Goal: Task Accomplishment & Management: Use online tool/utility

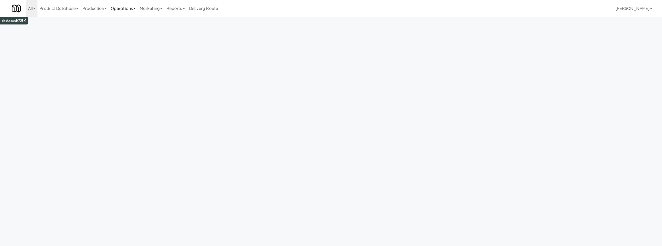
click at [125, 11] on link "Operations" at bounding box center [123, 8] width 29 height 17
click at [137, 76] on link "Cabinets" at bounding box center [130, 74] width 42 height 9
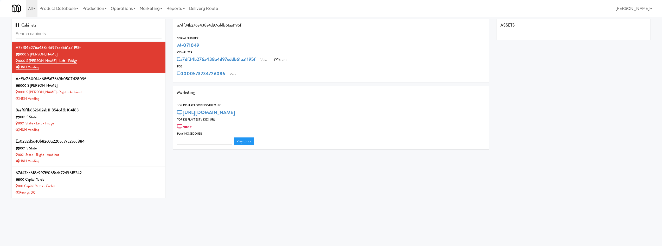
type input "3"
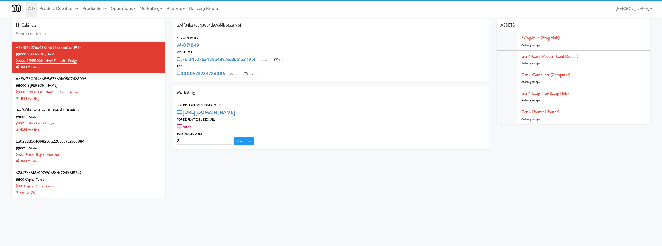
drag, startPoint x: 127, startPoint y: 8, endPoint x: 152, endPoint y: 62, distance: 59.9
click at [128, 10] on link "Operations" at bounding box center [123, 8] width 29 height 17
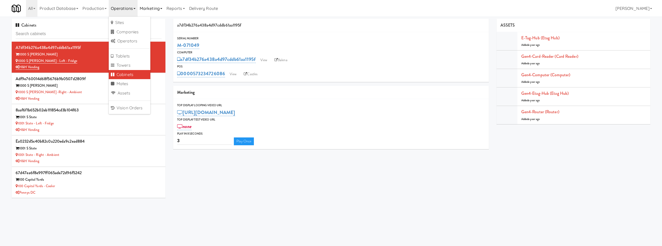
click at [163, 13] on link "Marketing" at bounding box center [151, 8] width 27 height 17
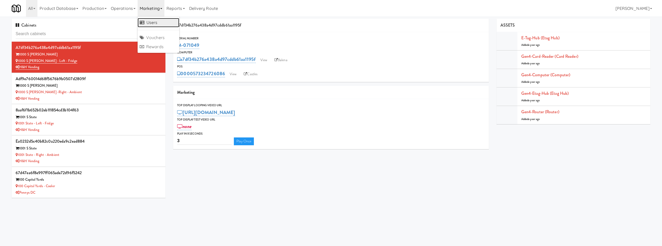
click at [162, 20] on link "Users" at bounding box center [159, 22] width 42 height 9
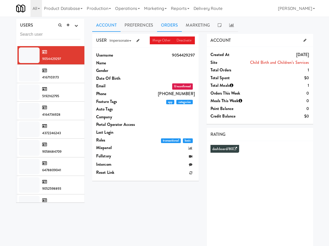
click at [167, 28] on link "Orders" at bounding box center [169, 25] width 25 height 13
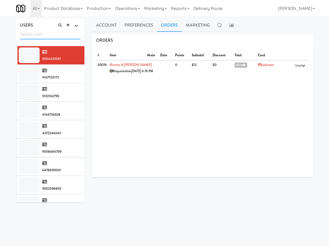
click at [70, 35] on input "text" at bounding box center [50, 35] width 61 height 10
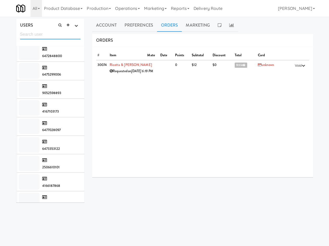
scroll to position [1325, 0]
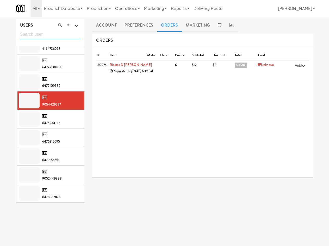
click at [46, 34] on input "text" at bounding box center [50, 35] width 61 height 10
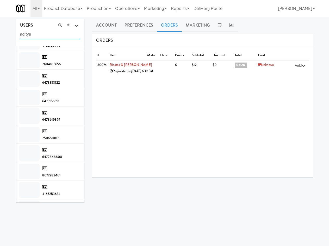
scroll to position [0, 0]
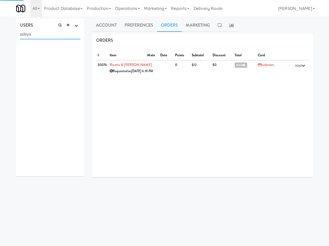
click at [46, 38] on input "aditya" at bounding box center [50, 35] width 61 height 10
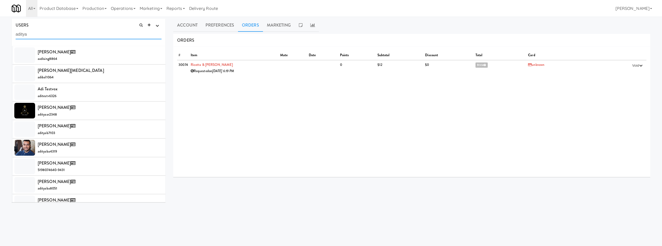
click at [86, 34] on input "aditya" at bounding box center [89, 35] width 146 height 10
click at [86, 33] on input "aditya" at bounding box center [89, 35] width 146 height 10
click at [85, 33] on input "aditya" at bounding box center [89, 35] width 146 height 10
paste input "jamestyler1988@hotmail.com"
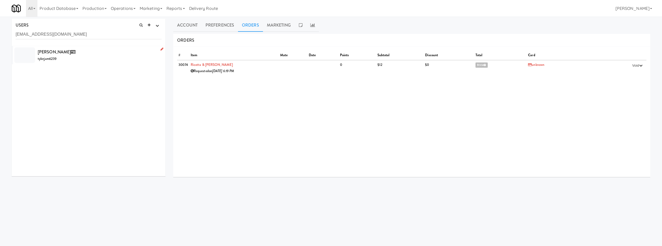
drag, startPoint x: 101, startPoint y: 57, endPoint x: 167, endPoint y: 50, distance: 66.2
click at [101, 58] on div "Tyler Jameson tylerjam6239" at bounding box center [100, 55] width 124 height 14
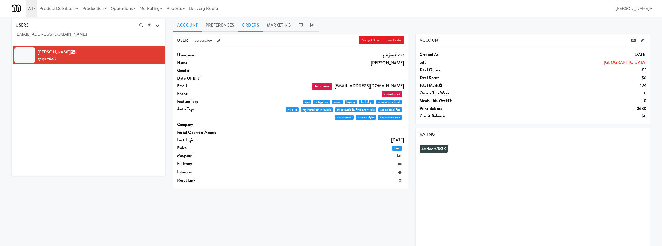
click at [248, 22] on link "Orders" at bounding box center [250, 25] width 25 height 13
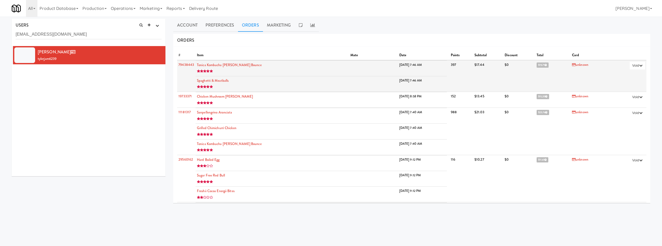
click at [545, 65] on icon at bounding box center [546, 65] width 2 height 3
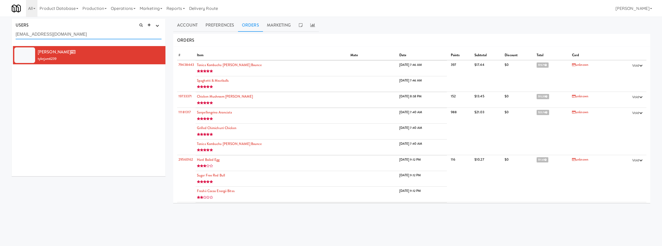
click at [77, 36] on input "jamestyler1988@hotmail.com" at bounding box center [89, 35] width 146 height 10
paste input "gogoman843@g"
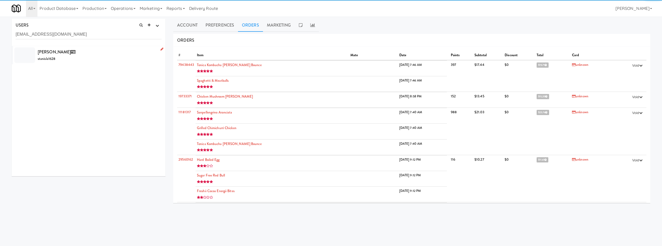
click at [100, 57] on div "Stanislav Pecha stanisla1628" at bounding box center [100, 55] width 124 height 14
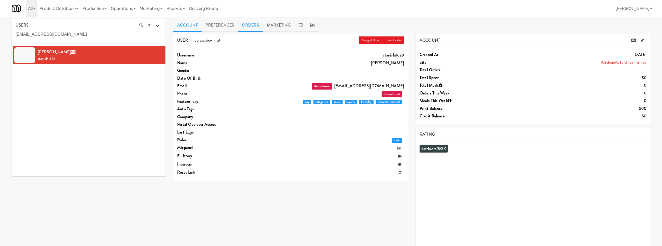
click at [252, 22] on link "Orders" at bounding box center [250, 25] width 25 height 13
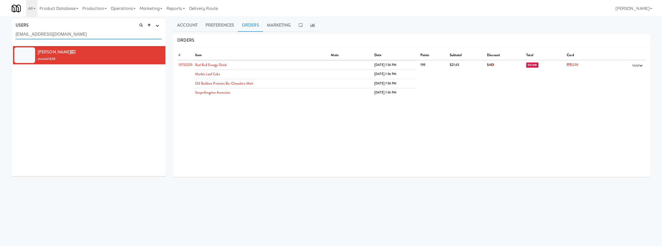
click at [58, 33] on input "gogoman843@gmail.com" at bounding box center [89, 35] width 146 height 10
click at [58, 32] on input "gogoman843@gmail.com" at bounding box center [89, 35] width 146 height 10
paste input "12046217707"
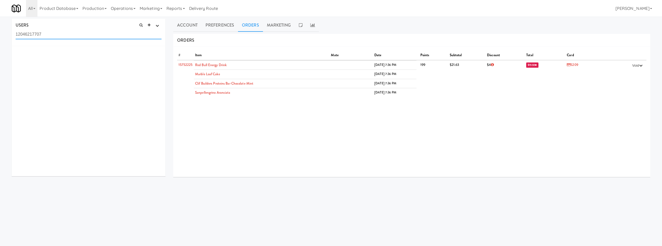
click at [73, 32] on input "12046217707" at bounding box center [89, 35] width 146 height 10
paste input "jewell_1997@hotmail.com"
click at [80, 50] on div "Jewell John jewelljo2145" at bounding box center [100, 55] width 124 height 14
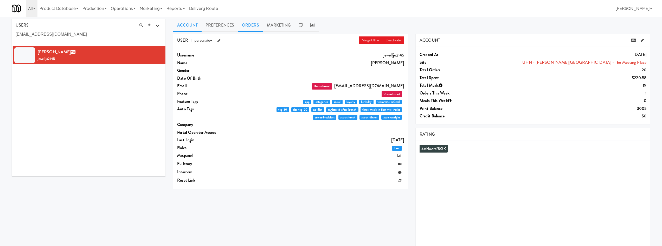
click at [262, 22] on link "Orders" at bounding box center [250, 25] width 25 height 13
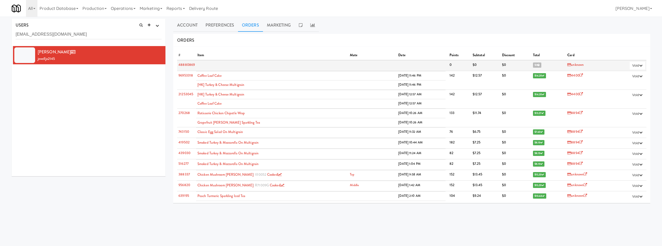
click at [538, 64] on icon at bounding box center [539, 65] width 2 height 3
click at [533, 66] on span "$0" at bounding box center [537, 64] width 8 height 5
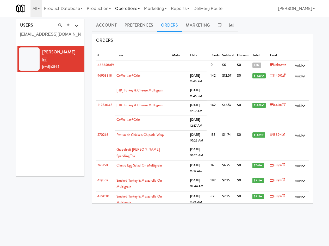
drag, startPoint x: 122, startPoint y: 7, endPoint x: 124, endPoint y: 13, distance: 6.3
click at [121, 8] on link "Operations" at bounding box center [127, 8] width 29 height 17
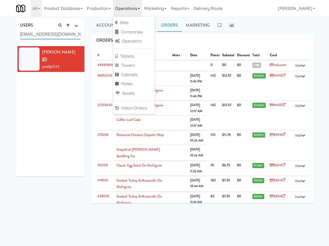
click at [34, 30] on input "jewell_1997@hotmail.com" at bounding box center [50, 35] width 61 height 10
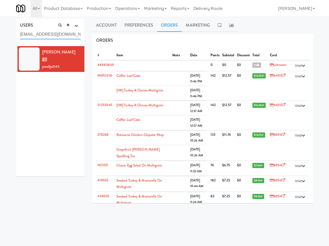
click at [34, 30] on input "jewell_1997@hotmail.com" at bounding box center [50, 35] width 61 height 10
paste input "vanessa.araujo@ingka.ikea"
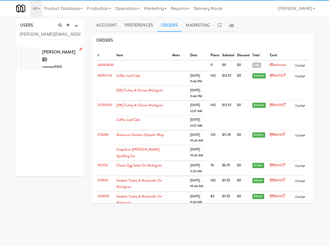
click at [54, 64] on span "vanessaa9365" at bounding box center [52, 66] width 20 height 5
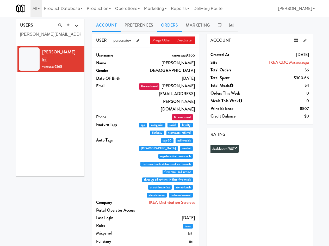
click at [175, 24] on link "Orders" at bounding box center [169, 25] width 25 height 13
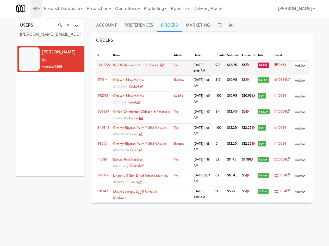
click at [275, 63] on link "0654" at bounding box center [280, 64] width 12 height 5
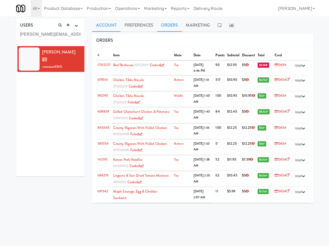
click at [102, 26] on link "Account" at bounding box center [106, 25] width 28 height 13
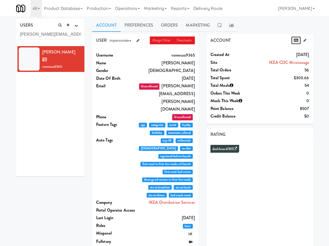
click at [294, 39] on icon at bounding box center [296, 40] width 4 height 3
click at [38, 34] on input "vanessa.araujo@ingka.ikea.com" at bounding box center [50, 35] width 61 height 10
paste input "mspinkiepieprincess@gmail"
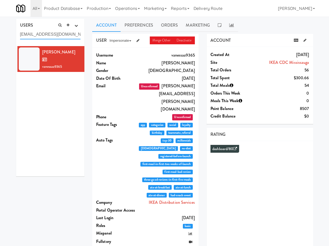
scroll to position [0, 1]
type input "mspinkiepieprincess@gmail.com"
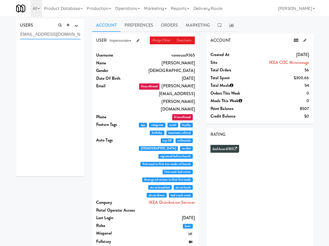
click at [39, 35] on input "mspinkiepieprincess@gmail.com" at bounding box center [50, 35] width 61 height 10
click at [77, 25] on button "button" at bounding box center [76, 26] width 9 height 8
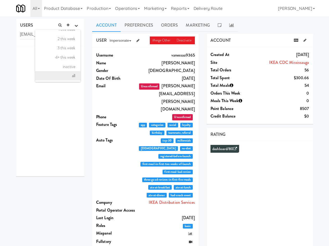
click at [69, 76] on link "all" at bounding box center [57, 75] width 45 height 9
click at [55, 34] on input "text" at bounding box center [50, 35] width 61 height 10
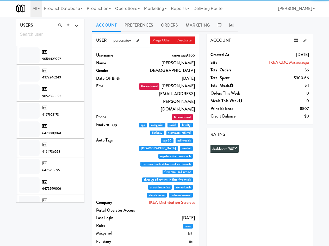
paste input "mspinkiepieprincess@gmail.com"
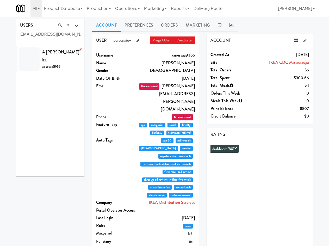
scroll to position [0, 0]
click at [46, 64] on span "adsouza5956" at bounding box center [51, 66] width 18 height 5
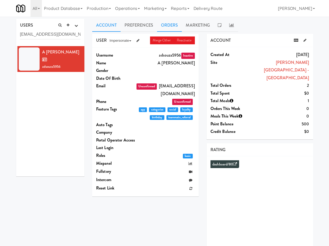
click at [161, 24] on link "Orders" at bounding box center [169, 25] width 25 height 13
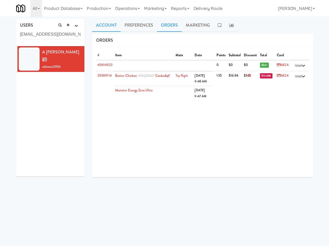
click at [104, 29] on link "Account" at bounding box center [106, 25] width 28 height 13
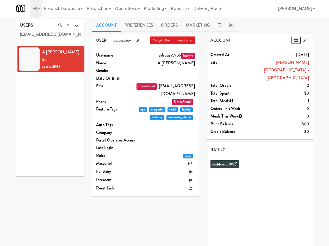
click at [295, 40] on icon at bounding box center [296, 40] width 4 height 3
click at [35, 33] on input "mspinkiepieprincess@gmail.com" at bounding box center [50, 35] width 61 height 10
paste input "ryan070988"
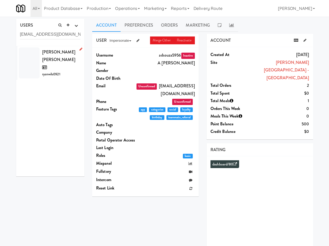
click at [35, 60] on div at bounding box center [29, 62] width 21 height 31
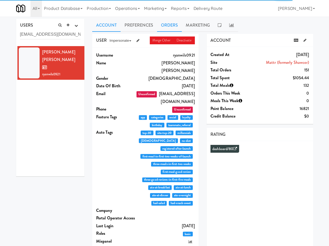
click at [163, 27] on link "Orders" at bounding box center [169, 25] width 25 height 13
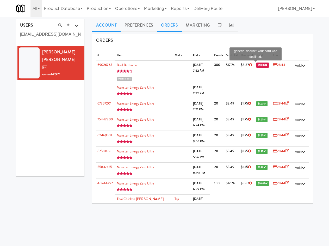
drag, startPoint x: 105, startPoint y: 22, endPoint x: 115, endPoint y: 23, distance: 9.9
click at [105, 22] on link "Account" at bounding box center [106, 25] width 28 height 13
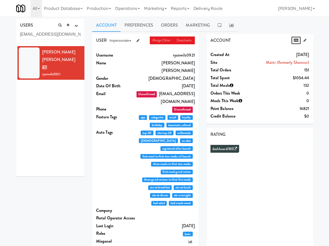
click at [295, 43] on link at bounding box center [296, 40] width 10 height 8
click at [62, 35] on input "ryan070988@gmail.com" at bounding box center [50, 35] width 61 height 10
paste input "bluebatman354"
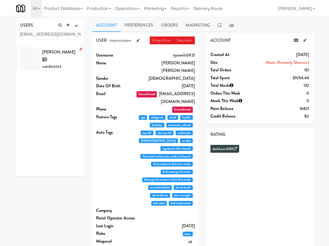
drag, startPoint x: 58, startPoint y: 59, endPoint x: 82, endPoint y: 53, distance: 24.9
click at [58, 64] on span "rashidfa4244" at bounding box center [51, 66] width 19 height 5
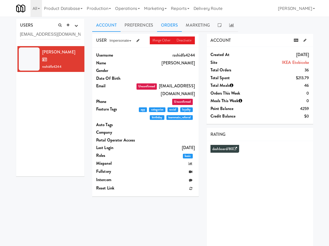
click at [165, 26] on link "Orders" at bounding box center [169, 25] width 25 height 13
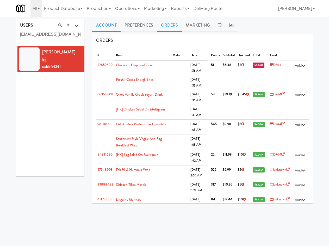
click at [106, 25] on link "Account" at bounding box center [106, 25] width 28 height 13
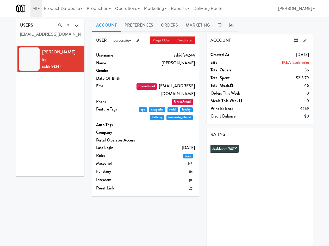
click at [41, 36] on input "bluebatman354@gmail.com" at bounding box center [50, 35] width 61 height 10
click at [159, 27] on link "Orders" at bounding box center [169, 25] width 25 height 13
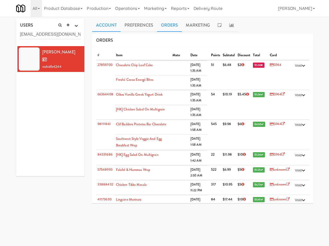
click at [102, 27] on link "Account" at bounding box center [106, 25] width 28 height 13
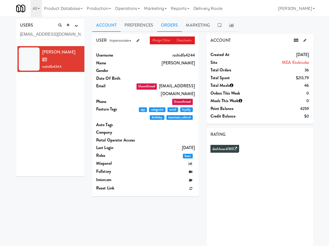
click at [174, 26] on link "Orders" at bounding box center [169, 25] width 25 height 13
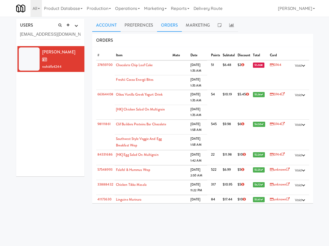
click at [98, 22] on link "Account" at bounding box center [106, 25] width 28 height 13
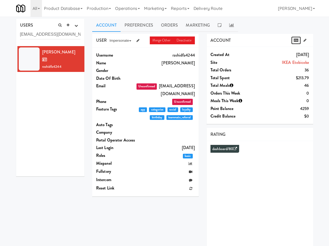
click at [296, 40] on icon at bounding box center [296, 40] width 4 height 3
click at [52, 32] on input "bluebatman354@gmail.com" at bounding box center [50, 35] width 61 height 10
paste input "jamesarnold223"
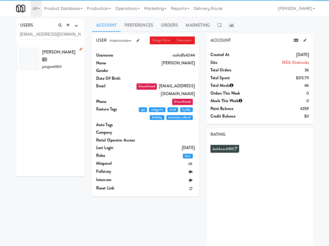
click at [61, 58] on div "Juicy James juicyjam2650" at bounding box center [61, 59] width 39 height 22
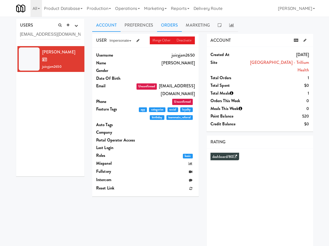
click at [167, 27] on link "Orders" at bounding box center [169, 25] width 25 height 13
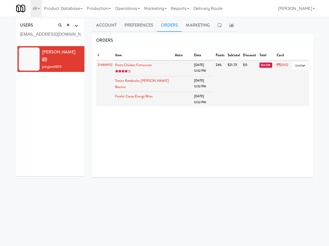
click at [259, 67] on span "$24.55" at bounding box center [265, 64] width 13 height 5
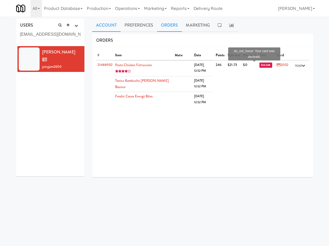
click at [102, 21] on link "Account" at bounding box center [106, 25] width 28 height 13
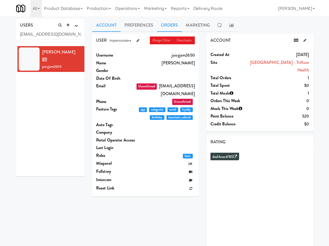
click at [169, 28] on link "Orders" at bounding box center [169, 25] width 25 height 13
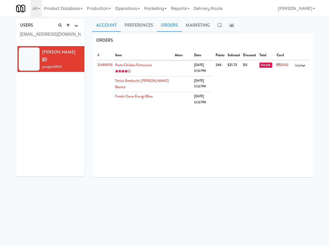
click at [114, 23] on link "Account" at bounding box center [106, 25] width 28 height 13
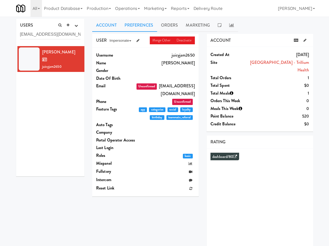
click at [137, 30] on link "Preferences" at bounding box center [139, 25] width 36 height 13
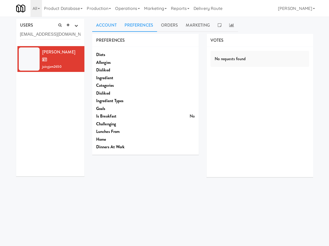
drag, startPoint x: 104, startPoint y: 29, endPoint x: 111, endPoint y: 27, distance: 6.9
click at [104, 28] on link "Account" at bounding box center [106, 25] width 28 height 13
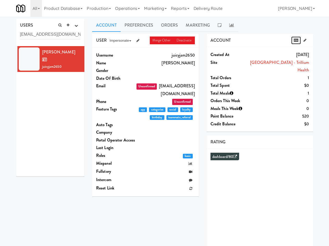
click at [294, 40] on icon at bounding box center [296, 40] width 4 height 3
click at [49, 33] on input "jamesarnold223@gmail.com" at bounding box center [50, 35] width 61 height 10
paste input "marty.jr10"
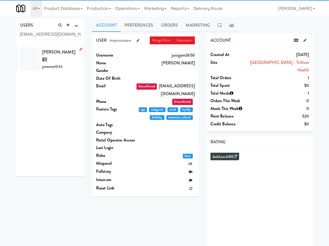
click at [57, 52] on span "James Martin" at bounding box center [58, 56] width 33 height 14
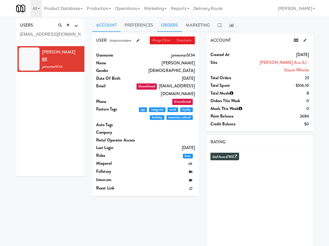
click at [178, 27] on link "Orders" at bounding box center [169, 25] width 25 height 13
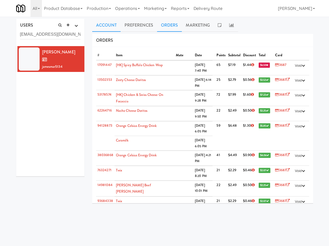
drag, startPoint x: 109, startPoint y: 24, endPoint x: 115, endPoint y: 23, distance: 6.5
click at [110, 24] on link "Account" at bounding box center [106, 25] width 28 height 13
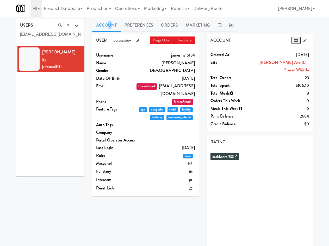
click at [296, 41] on icon at bounding box center [296, 40] width 4 height 3
click at [40, 33] on input "jmarty.jr10@gmail.com" at bounding box center [50, 35] width 61 height 10
click at [40, 32] on input "jmarty.jr10@gmail.com" at bounding box center [50, 35] width 61 height 10
paste input "uicyj"
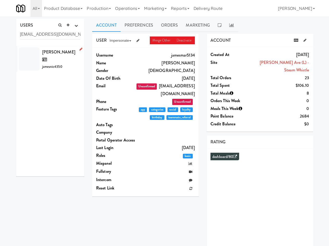
click at [58, 58] on div "James Nicholson jamesnic4350" at bounding box center [61, 59] width 39 height 22
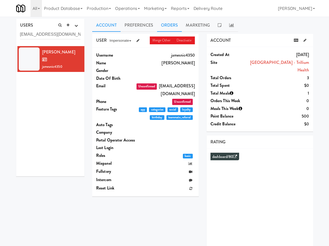
click at [167, 27] on link "Orders" at bounding box center [169, 25] width 25 height 13
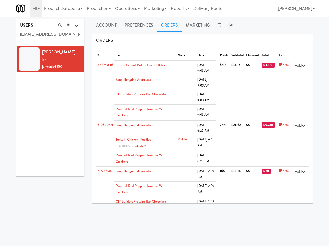
click at [100, 18] on div "USERS active Ordered this week Didn't order this week 1 this week 2 this week 3…" at bounding box center [164, 123] width 329 height 212
click at [103, 23] on link "Account" at bounding box center [106, 25] width 28 height 13
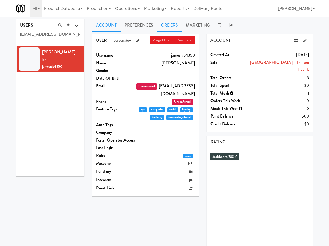
click at [170, 28] on link "Orders" at bounding box center [169, 25] width 25 height 13
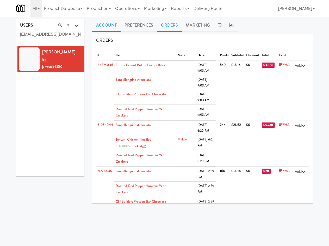
click at [103, 23] on link "Account" at bounding box center [106, 25] width 28 height 13
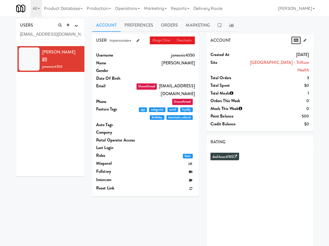
click at [294, 41] on icon at bounding box center [296, 40] width 4 height 3
click at [49, 31] on input "juicyj@gmail.com" at bounding box center [50, 35] width 61 height 10
paste input "dsajjad@blackberry"
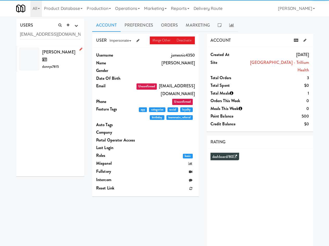
click at [58, 64] on span "dannys7815" at bounding box center [50, 66] width 17 height 5
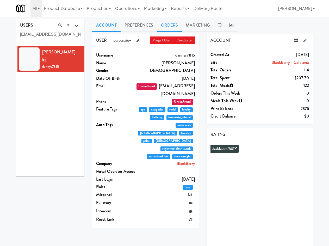
click at [160, 28] on link "Orders" at bounding box center [169, 25] width 25 height 13
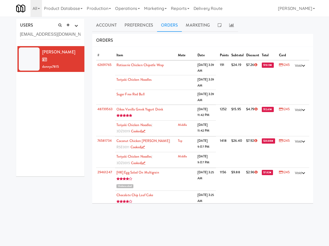
drag, startPoint x: 111, startPoint y: 24, endPoint x: 237, endPoint y: 37, distance: 126.6
click at [118, 27] on link "Account" at bounding box center [106, 25] width 28 height 13
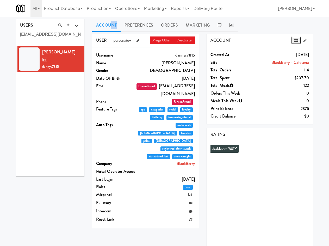
click at [294, 42] on link at bounding box center [296, 40] width 10 height 8
click at [38, 29] on div "USERS active Ordered this week Didn't order this week 1 this week 2 this week 3…" at bounding box center [50, 32] width 68 height 27
click at [38, 34] on input "dsajjad@blackberry.com" at bounding box center [50, 35] width 61 height 10
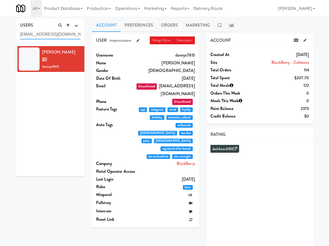
click at [38, 34] on input "dsajjad@blackberry.com" at bounding box center [50, 35] width 61 height 10
paste input "machucc07@gmail"
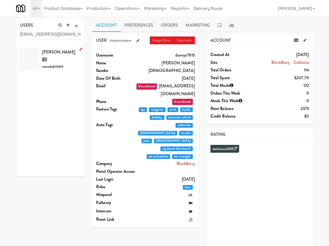
click at [55, 55] on div "Maros Koky maroskok3488" at bounding box center [61, 59] width 39 height 22
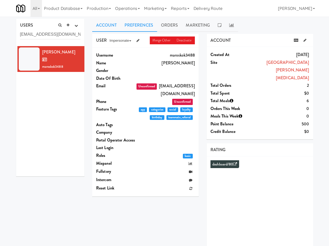
click at [138, 29] on link "Preferences" at bounding box center [139, 25] width 36 height 13
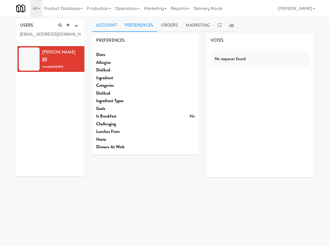
click at [103, 30] on link "Account" at bounding box center [106, 25] width 28 height 13
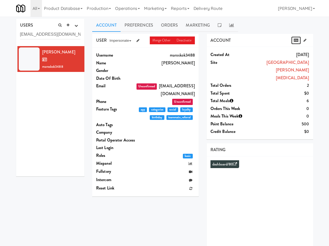
click at [297, 40] on icon at bounding box center [296, 40] width 4 height 3
click at [166, 20] on link "Orders" at bounding box center [169, 25] width 25 height 13
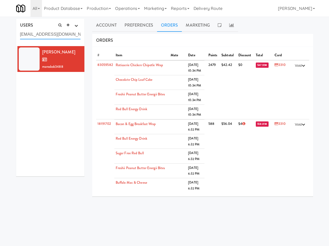
click at [45, 37] on input "machucc07@gmail.com" at bounding box center [50, 35] width 61 height 10
click at [45, 36] on input "machucc07@gmail.com" at bounding box center [50, 35] width 61 height 10
paste input "bagaralex199"
type input "bagaralex199@gmail.com"
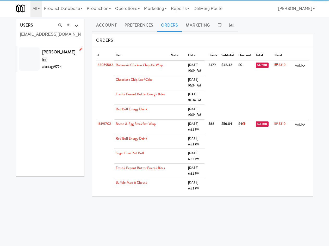
click at [53, 54] on span "Alex Bagar" at bounding box center [58, 56] width 33 height 14
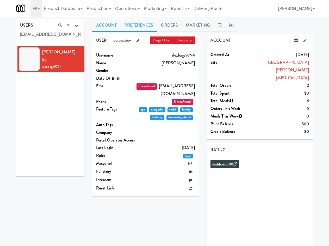
click at [134, 29] on link "Preferences" at bounding box center [139, 25] width 36 height 13
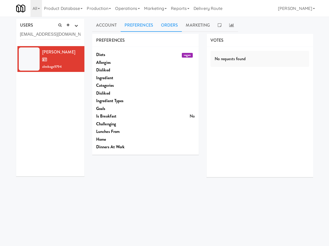
click at [165, 22] on link "Orders" at bounding box center [169, 25] width 25 height 13
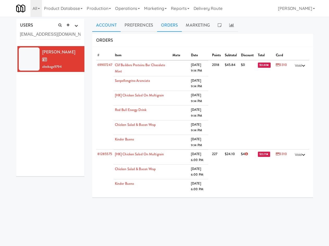
click at [107, 23] on link "Account" at bounding box center [106, 25] width 28 height 13
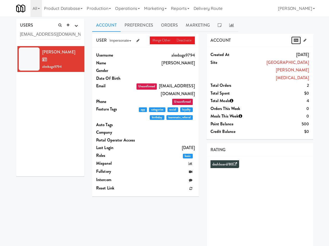
click at [296, 39] on icon at bounding box center [296, 40] width 4 height 3
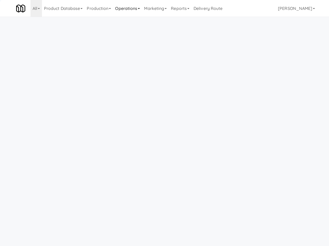
click at [121, 9] on link "Operations" at bounding box center [127, 8] width 29 height 17
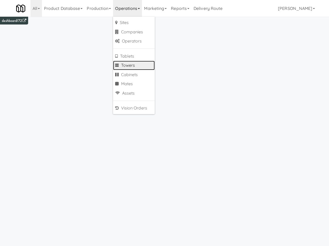
click at [137, 65] on link "Towers" at bounding box center [134, 65] width 42 height 9
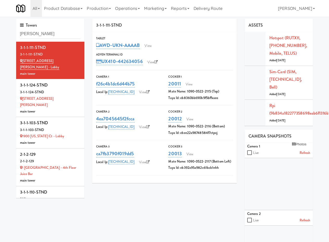
type input "cortell"
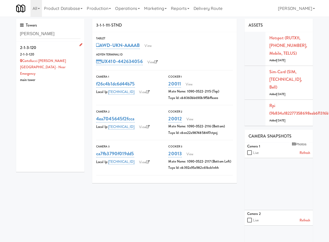
click at [44, 54] on div "2-1-3-120" at bounding box center [50, 54] width 61 height 7
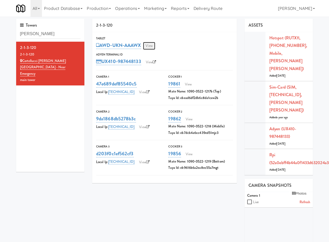
click at [150, 45] on link "View" at bounding box center [149, 46] width 12 height 8
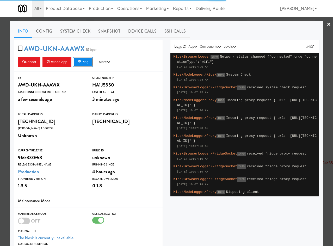
click at [82, 64] on button "Ping" at bounding box center [82, 61] width 19 height 9
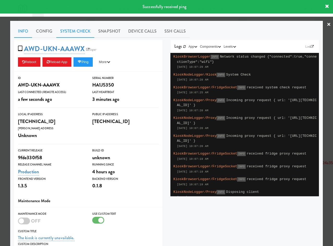
click at [73, 28] on link "System Check" at bounding box center [75, 31] width 38 height 13
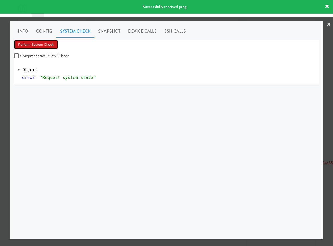
click at [37, 40] on button "Perform System Check" at bounding box center [36, 44] width 44 height 9
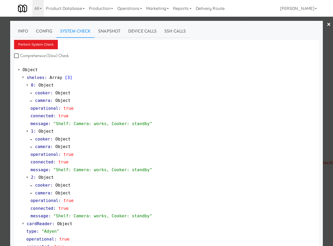
drag, startPoint x: 4, startPoint y: 120, endPoint x: 1, endPoint y: 131, distance: 12.3
click at [4, 120] on div at bounding box center [166, 123] width 333 height 246
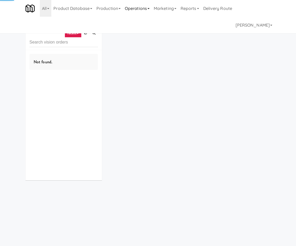
click at [151, 9] on link "Operations" at bounding box center [137, 8] width 29 height 17
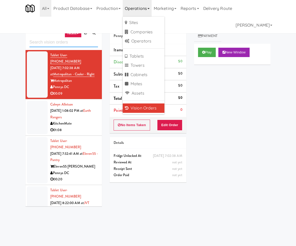
click at [45, 42] on input "text" at bounding box center [63, 42] width 68 height 10
paste input "[STREET_ADDRESS]"
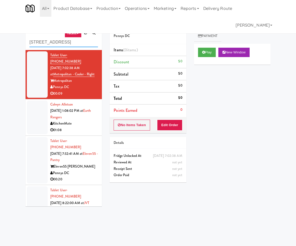
type input "[STREET_ADDRESS]"
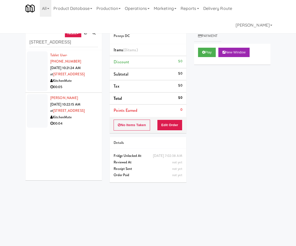
click at [36, 102] on div at bounding box center [37, 111] width 21 height 34
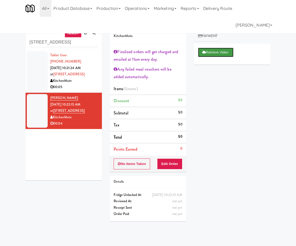
click at [224, 53] on button "Retrieve Video" at bounding box center [215, 52] width 35 height 9
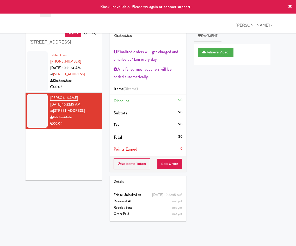
click at [35, 72] on div at bounding box center [37, 71] width 21 height 40
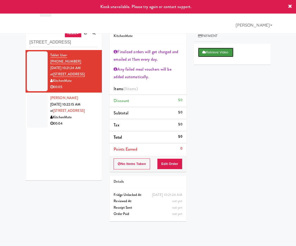
click at [212, 53] on button "Retrieve Video" at bounding box center [215, 52] width 35 height 9
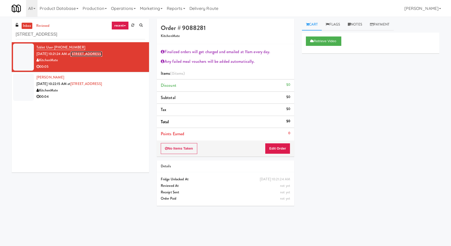
drag, startPoint x: 102, startPoint y: 55, endPoint x: 104, endPoint y: 49, distance: 6.5
click at [102, 55] on link "[STREET_ADDRESS]" at bounding box center [86, 53] width 31 height 5
click at [295, 40] on button "Retrieve Video" at bounding box center [323, 40] width 35 height 9
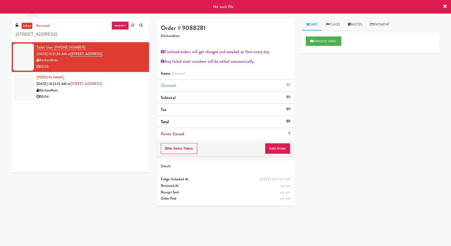
click at [132, 93] on div "KitchenMate" at bounding box center [90, 90] width 109 height 7
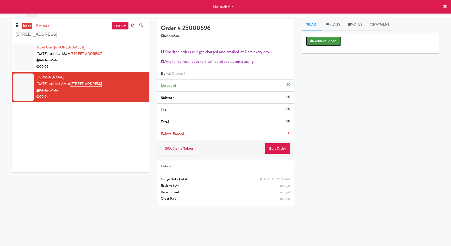
click at [295, 43] on button "Retrieve Video" at bounding box center [323, 40] width 35 height 9
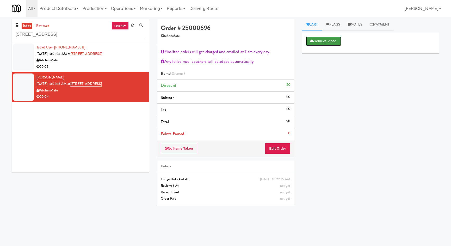
click at [295, 39] on button "Retrieve Video" at bounding box center [323, 40] width 35 height 9
click at [179, 142] on div "No Items Taken Edit Order" at bounding box center [225, 148] width 137 height 16
click at [177, 149] on button "No Items Taken" at bounding box center [179, 148] width 36 height 11
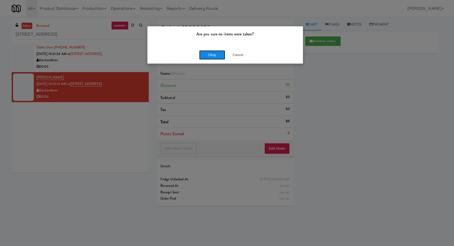
click at [216, 56] on button "Okay" at bounding box center [212, 54] width 26 height 9
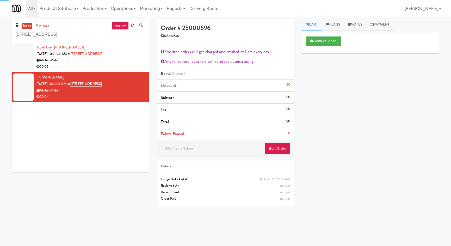
drag, startPoint x: 118, startPoint y: 63, endPoint x: 127, endPoint y: 67, distance: 9.3
click at [118, 64] on div "00:05" at bounding box center [90, 67] width 109 height 7
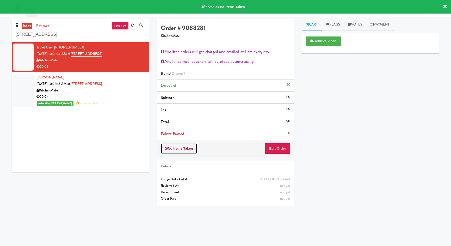
click at [192, 146] on button "No Items Taken" at bounding box center [179, 148] width 36 height 11
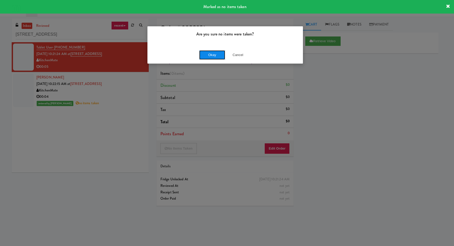
click at [217, 50] on button "Okay" at bounding box center [212, 54] width 26 height 9
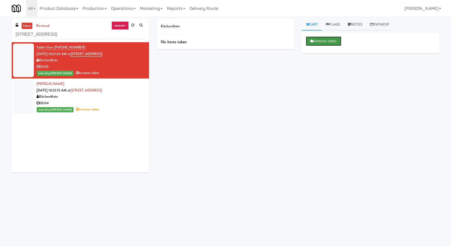
click at [295, 39] on button "Retrieve Video" at bounding box center [323, 40] width 35 height 9
drag, startPoint x: 120, startPoint y: 54, endPoint x: 79, endPoint y: 56, distance: 41.4
click at [79, 56] on div "Tablet User · (416) 320-0377 Sep 30, 2025 10:21:24 AM at 5035 South Service Roa…" at bounding box center [90, 60] width 109 height 32
copy link "5035 South Service Road"
click at [98, 55] on link "5035 South Service Road" at bounding box center [86, 53] width 31 height 5
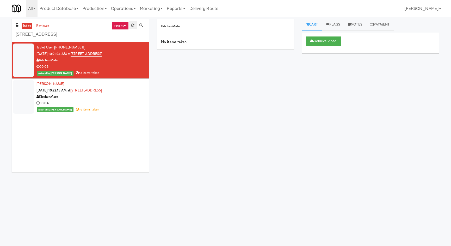
click at [132, 26] on icon at bounding box center [132, 24] width 3 height 3
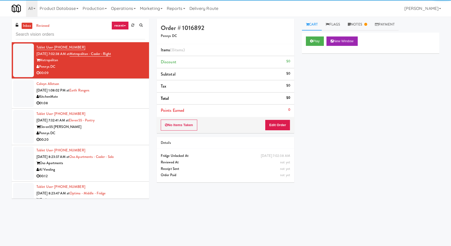
click at [113, 34] on input "text" at bounding box center [80, 35] width 129 height 10
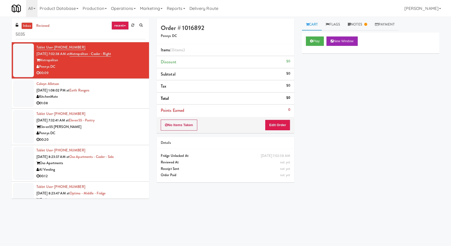
type input "5035"
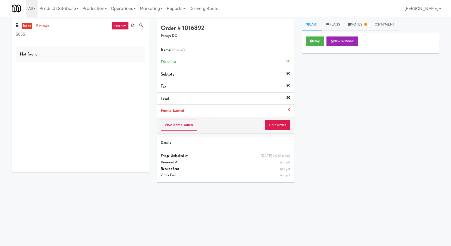
click at [105, 36] on input "5035" at bounding box center [80, 35] width 129 height 10
click at [132, 23] on link at bounding box center [133, 25] width 8 height 8
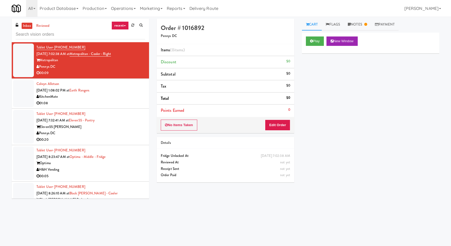
click at [125, 38] on input "text" at bounding box center [80, 35] width 129 height 10
type input "5035"
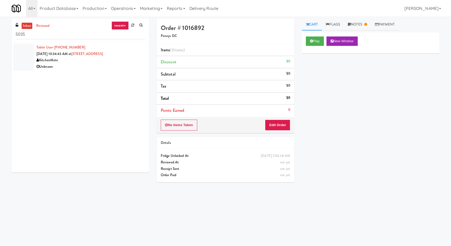
click at [130, 66] on div "Unknown" at bounding box center [90, 67] width 109 height 7
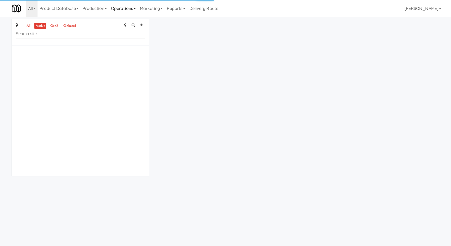
click at [126, 12] on link "Operations" at bounding box center [123, 8] width 29 height 17
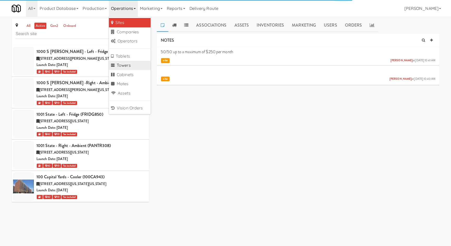
scroll to position [2634, 0]
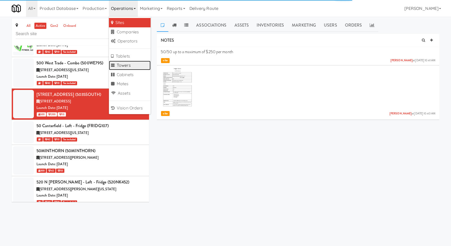
click at [134, 66] on link "Towers" at bounding box center [130, 65] width 42 height 9
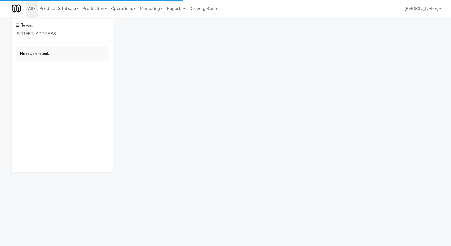
type input "5035 South Service Road"
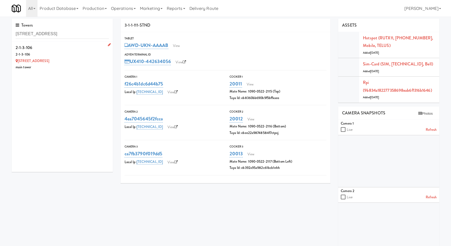
click at [84, 49] on div "2-1-3-106" at bounding box center [62, 48] width 93 height 8
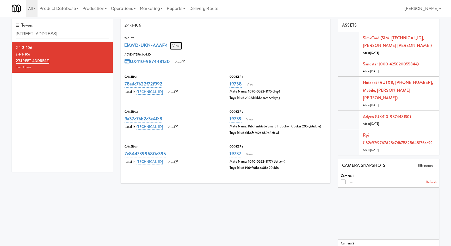
click at [179, 46] on link "View" at bounding box center [176, 46] width 12 height 8
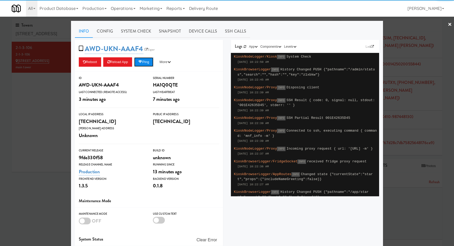
click at [143, 63] on button "Ping" at bounding box center [143, 61] width 19 height 9
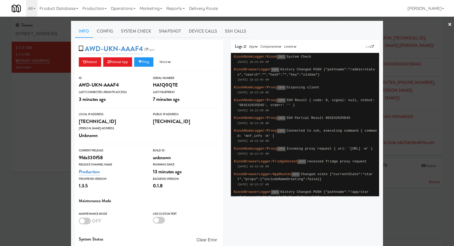
click at [48, 111] on div at bounding box center [227, 123] width 454 height 246
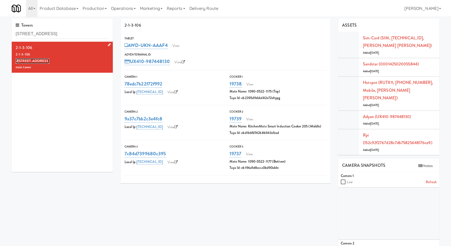
click at [46, 60] on link "5035 South Service Road" at bounding box center [33, 60] width 34 height 5
click at [429, 183] on link "Refresh" at bounding box center [430, 182] width 11 height 7
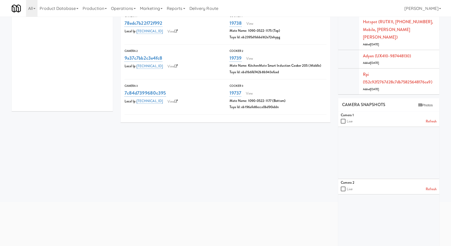
click at [433, 187] on link "Refresh" at bounding box center [430, 189] width 11 height 7
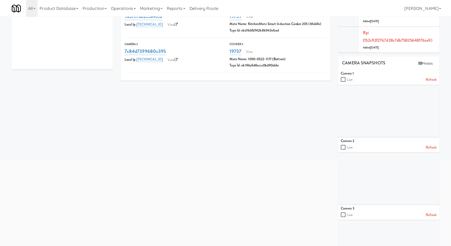
scroll to position [122, 0]
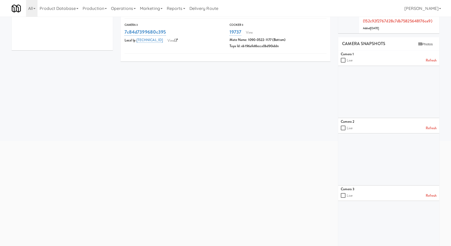
click at [434, 197] on link "Refresh" at bounding box center [430, 195] width 11 height 7
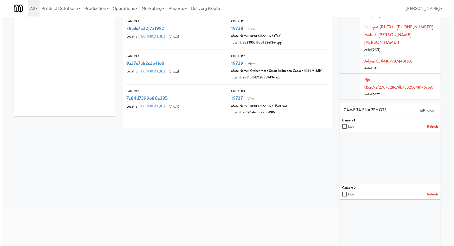
scroll to position [0, 0]
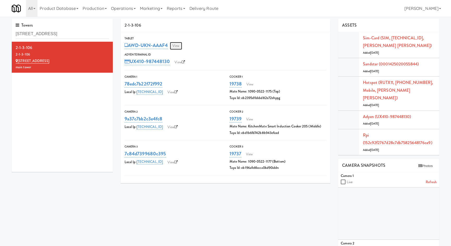
click at [175, 45] on link "View" at bounding box center [176, 46] width 12 height 8
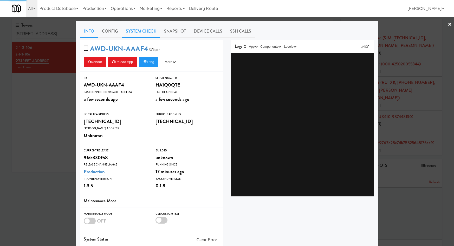
click at [141, 29] on link "System Check" at bounding box center [141, 31] width 38 height 13
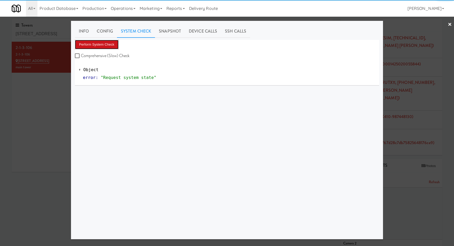
click at [95, 49] on button "Perform System Check" at bounding box center [97, 44] width 44 height 9
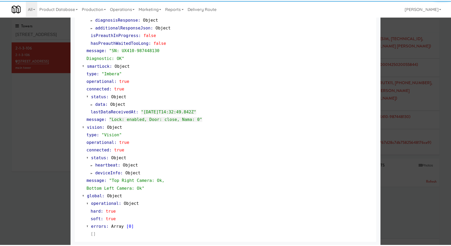
scroll to position [243, 0]
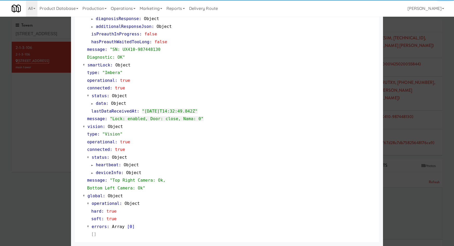
click at [58, 148] on div at bounding box center [227, 123] width 454 height 246
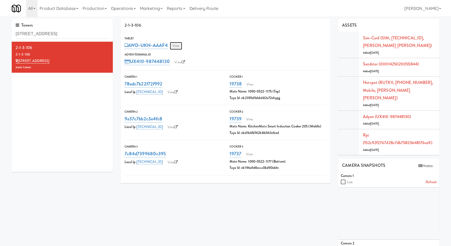
click at [178, 45] on link "View" at bounding box center [176, 46] width 12 height 8
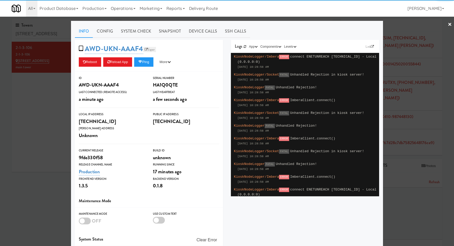
click at [151, 50] on link "Esper" at bounding box center [149, 49] width 13 height 5
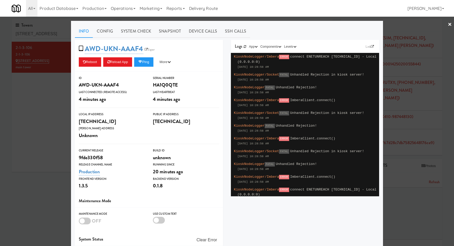
click at [37, 161] on div at bounding box center [227, 123] width 454 height 246
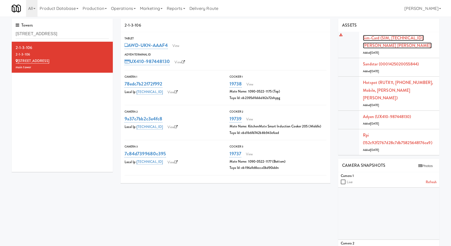
click at [392, 45] on link "Sim-card (SIM, 89302720395911672233, ROGERS ROGERS)" at bounding box center [397, 42] width 69 height 14
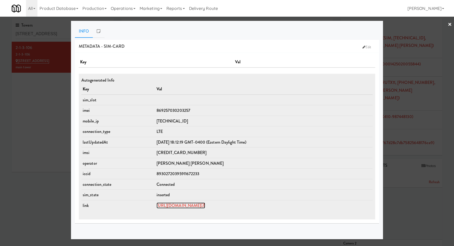
click at [192, 207] on link "https://rms.teltonika-networks.com/devices/655234" at bounding box center [181, 205] width 49 height 6
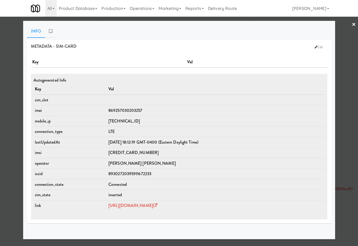
drag, startPoint x: 18, startPoint y: 104, endPoint x: 20, endPoint y: 98, distance: 6.6
click at [18, 104] on div at bounding box center [179, 123] width 358 height 246
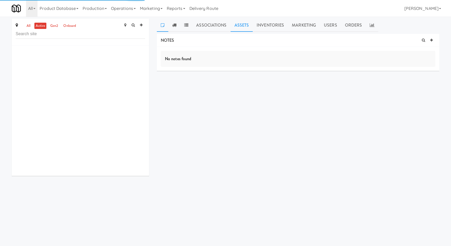
click at [244, 23] on link "Assets" at bounding box center [241, 25] width 22 height 13
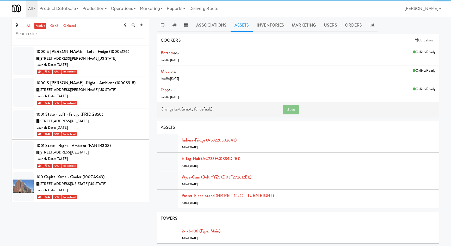
scroll to position [2634, 0]
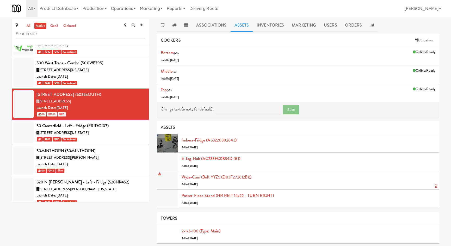
drag, startPoint x: 258, startPoint y: 177, endPoint x: 244, endPoint y: 151, distance: 29.7
click at [258, 176] on div "Wyze-cam (Bolt YYZ5 (D03F272612B1)) Added [DATE]" at bounding box center [308, 180] width 254 height 14
drag, startPoint x: 232, startPoint y: 144, endPoint x: 211, endPoint y: 133, distance: 23.1
click at [208, 141] on div "Imbera-fridge (A53220302643) Added [DATE]" at bounding box center [308, 143] width 254 height 14
copy link "A53220302643)"
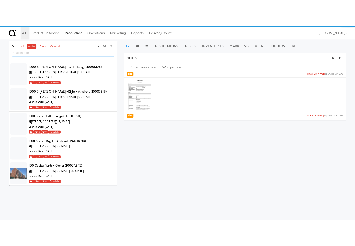
scroll to position [2634, 0]
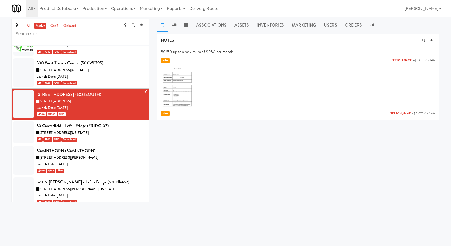
drag, startPoint x: 37, startPoint y: 67, endPoint x: 108, endPoint y: 70, distance: 70.8
click at [108, 91] on div "5035 South Service Road (5035SOUTH)" at bounding box center [90, 95] width 109 height 8
copy div "5035 South Service Road (5035SOUTH)"
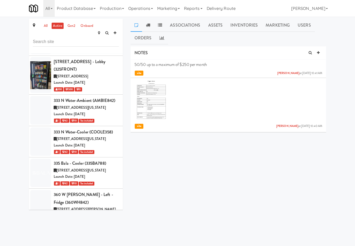
scroll to position [3352, 0]
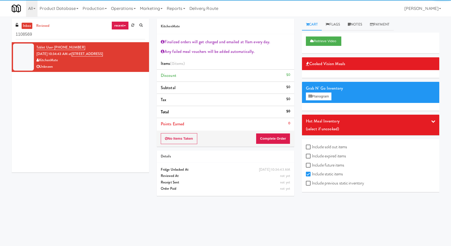
click at [67, 35] on input "1108569" at bounding box center [80, 35] width 129 height 10
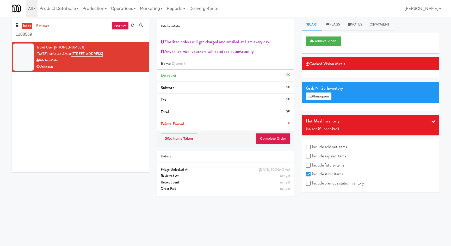
click at [99, 65] on div "Unknown" at bounding box center [90, 67] width 109 height 7
drag, startPoint x: 315, startPoint y: 41, endPoint x: 313, endPoint y: 43, distance: 2.9
click at [315, 41] on button "Retrieve Video" at bounding box center [323, 40] width 35 height 9
click at [105, 99] on div "Tablet User · (416) 320-0377 [DATE] 10:34:43 AM at [STREET_ADDRESS]" at bounding box center [80, 107] width 137 height 130
click at [111, 65] on div "Unknown" at bounding box center [90, 67] width 109 height 7
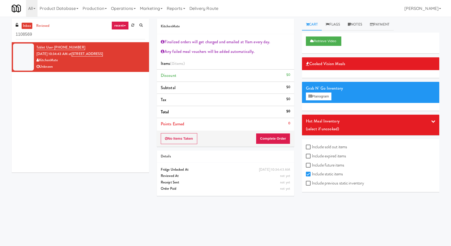
drag, startPoint x: 97, startPoint y: 118, endPoint x: 93, endPoint y: 52, distance: 66.7
click at [97, 118] on div "Tablet User · (416) 320-0377 Sep 30, 2025 10:34:43 AM at 5035 South Service Roa…" at bounding box center [80, 107] width 137 height 130
click at [132, 26] on icon at bounding box center [132, 24] width 3 height 3
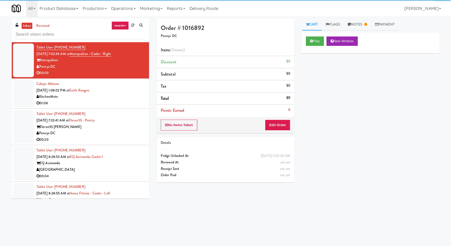
click at [119, 36] on input "text" at bounding box center [80, 35] width 129 height 10
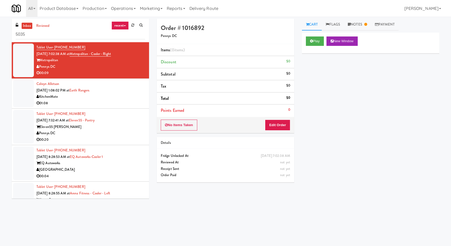
type input "5035"
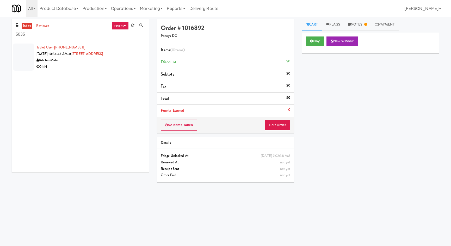
click at [122, 64] on div "01:14" at bounding box center [90, 67] width 109 height 7
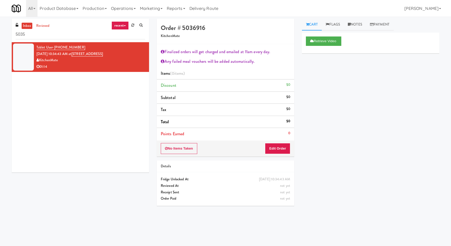
click at [226, 222] on div "Order # 5036916 KitchenMate Finalized orders will get charged and emailed at 11…" at bounding box center [298, 123] width 290 height 209
drag, startPoint x: 319, startPoint y: 39, endPoint x: 318, endPoint y: 41, distance: 2.8
click at [319, 39] on button "Retrieve Video" at bounding box center [323, 40] width 35 height 9
click at [327, 40] on button "Retrieve Video" at bounding box center [323, 40] width 35 height 9
click at [324, 43] on button "Retrieve Video" at bounding box center [323, 40] width 35 height 9
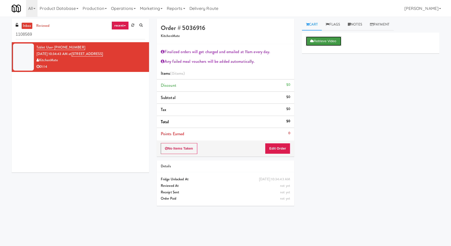
click at [321, 37] on button "Retrieve Video" at bounding box center [323, 40] width 35 height 9
drag, startPoint x: 90, startPoint y: 212, endPoint x: 101, endPoint y: 203, distance: 14.0
click at [96, 207] on div "inbox reviewed recent all unclear take inventory issue suspicious failed recent…" at bounding box center [225, 123] width 435 height 209
click at [332, 45] on button "Retrieve Video" at bounding box center [323, 40] width 35 height 9
click at [322, 44] on button "Retrieve Video" at bounding box center [323, 40] width 35 height 9
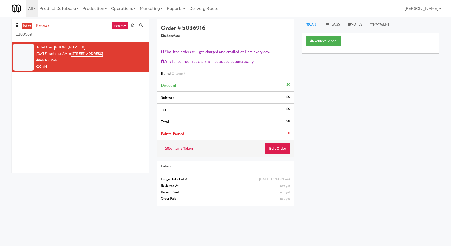
click at [102, 116] on div "Tablet User · (416) 320-0377 Sep 30, 2025 10:34:43 AM at 5035 South Service Roa…" at bounding box center [80, 107] width 137 height 130
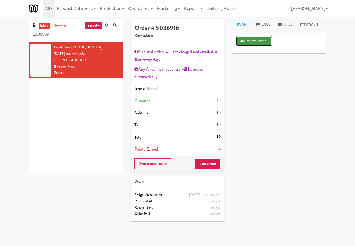
click at [258, 46] on button "Retrieve Video" at bounding box center [253, 40] width 35 height 9
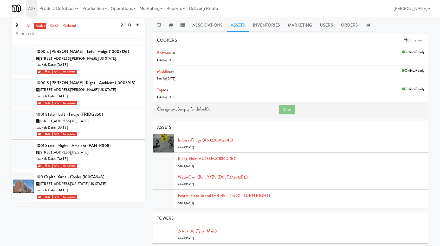
click at [123, 8] on link "Operations" at bounding box center [123, 8] width 29 height 17
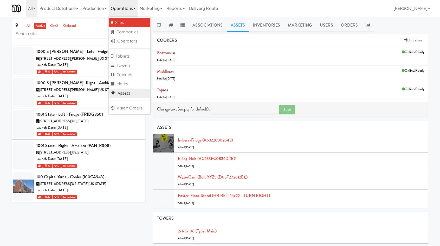
scroll to position [2634, 0]
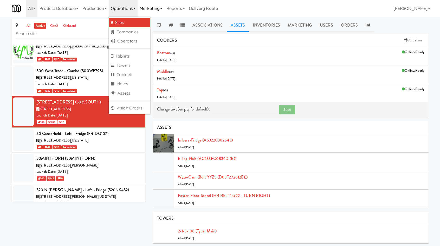
click at [153, 9] on link "Marketing" at bounding box center [151, 8] width 27 height 17
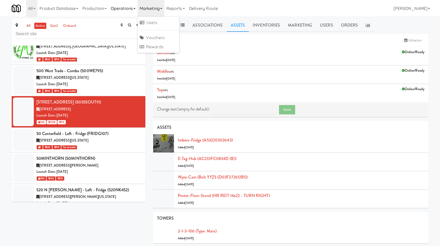
click at [126, 11] on link "Operations" at bounding box center [123, 8] width 29 height 17
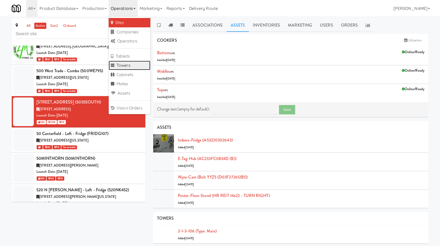
click at [134, 66] on link "Towers" at bounding box center [130, 65] width 42 height 9
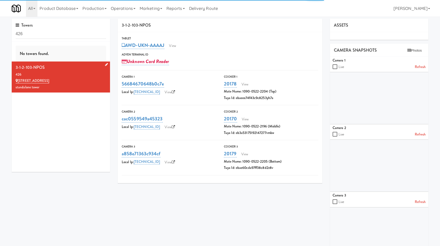
drag, startPoint x: 52, startPoint y: 64, endPoint x: 12, endPoint y: 67, distance: 39.7
click at [12, 67] on li "3-1-2-103-NPOS 426 309 Northridge Nook standalone tower" at bounding box center [61, 76] width 98 height 31
copy div "3-1-2-103-NPOS"
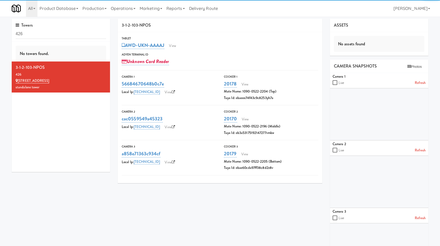
copy div "3-1-2-103-NPOS"
click at [363, 46] on div "No assets found" at bounding box center [379, 44] width 91 height 16
click at [150, 213] on div "3-1-2-103-NPOS Tablet AWD-UKN-AAAAJ View Adyen Terminal Id Unknown Card Reader …" at bounding box center [273, 160] width 319 height 283
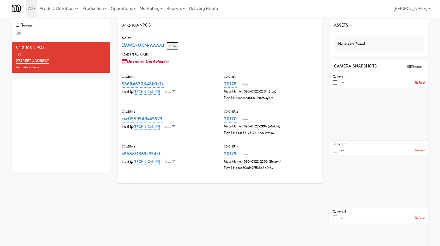
click at [176, 46] on link "View" at bounding box center [173, 46] width 12 height 8
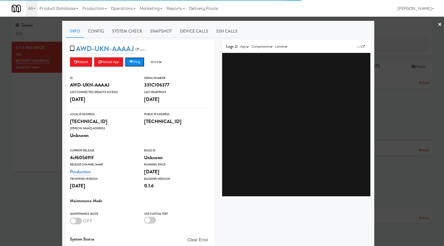
click at [134, 64] on button "Ping" at bounding box center [134, 61] width 19 height 9
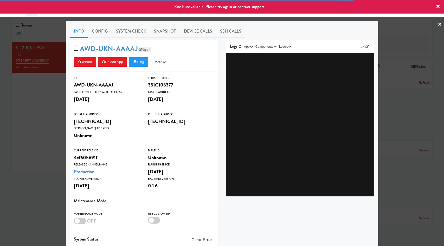
click at [142, 49] on link "Esper" at bounding box center [144, 49] width 13 height 5
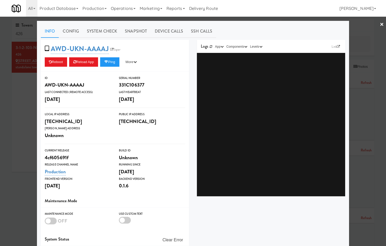
click at [19, 78] on div at bounding box center [193, 123] width 386 height 246
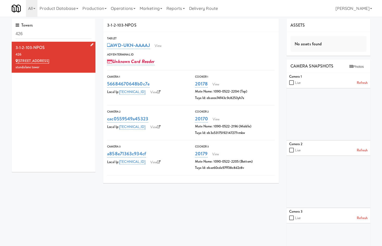
drag, startPoint x: 54, startPoint y: 59, endPoint x: 19, endPoint y: 61, distance: 35.2
click at [19, 61] on div "[STREET_ADDRESS]" at bounding box center [54, 61] width 76 height 7
copy link "[STREET_ADDRESS]"
click at [160, 45] on link "View" at bounding box center [158, 46] width 12 height 8
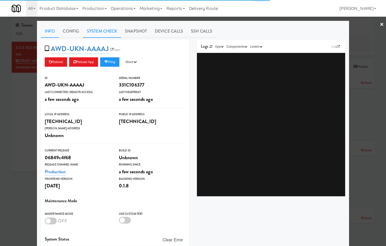
click at [106, 32] on link "System Check" at bounding box center [102, 31] width 38 height 13
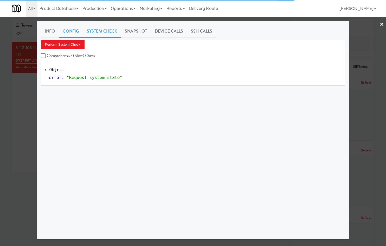
click at [77, 33] on link "Config" at bounding box center [71, 31] width 24 height 13
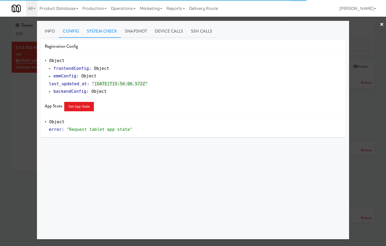
click at [98, 31] on link "System Check" at bounding box center [102, 31] width 38 height 13
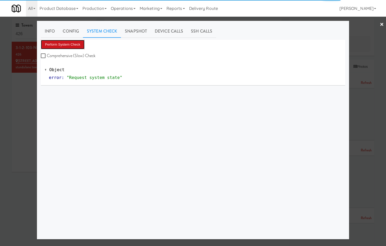
click at [70, 47] on button "Perform System Check" at bounding box center [63, 44] width 44 height 9
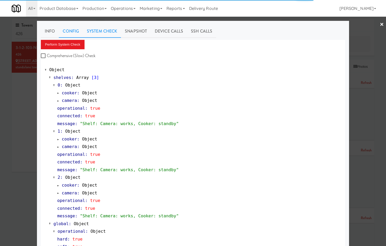
click at [74, 35] on link "Config" at bounding box center [71, 31] width 24 height 13
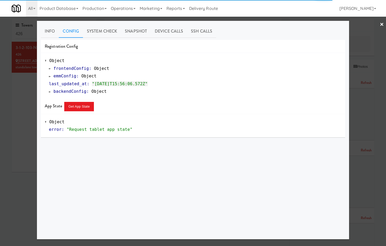
click at [48, 76] on div "frontendConfig : Object emmConfig : Object last_updated_at : "2025-09-30T15:56:…" at bounding box center [193, 80] width 297 height 31
click at [50, 76] on span at bounding box center [50, 76] width 2 height 4
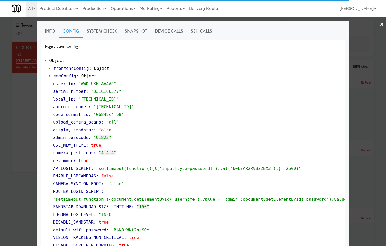
click at [21, 150] on div at bounding box center [193, 123] width 386 height 246
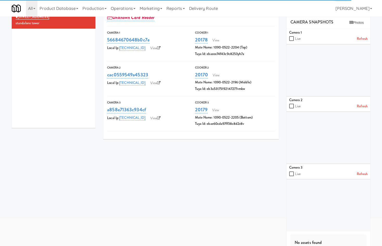
scroll to position [56, 0]
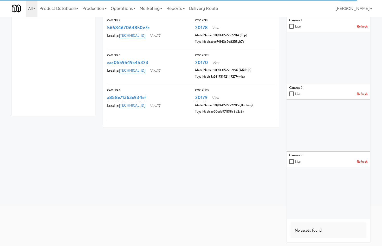
click at [366, 26] on link "Refresh" at bounding box center [362, 26] width 11 height 7
click at [359, 93] on link "Refresh" at bounding box center [362, 94] width 11 height 7
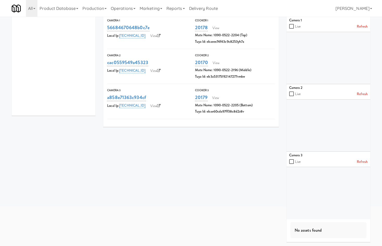
click at [365, 163] on link "Refresh" at bounding box center [362, 162] width 11 height 7
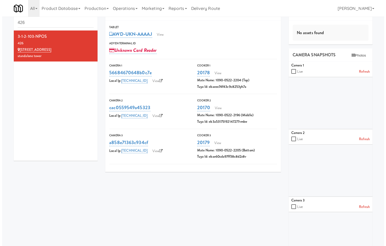
scroll to position [0, 0]
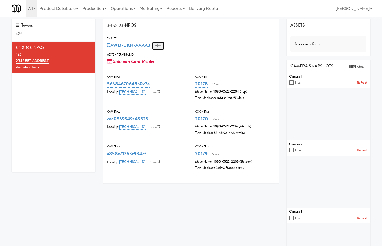
click at [163, 48] on link "View" at bounding box center [158, 46] width 12 height 8
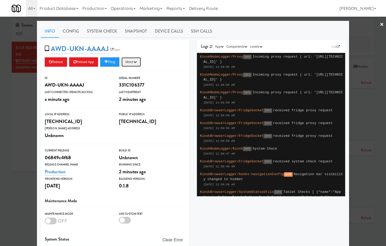
click at [134, 62] on button "More" at bounding box center [132, 61] width 20 height 9
click at [131, 81] on link "Restart Server" at bounding box center [119, 81] width 47 height 9
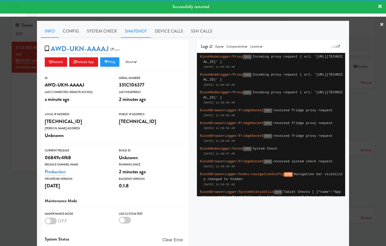
click at [146, 29] on link "Snapshot" at bounding box center [136, 31] width 30 height 13
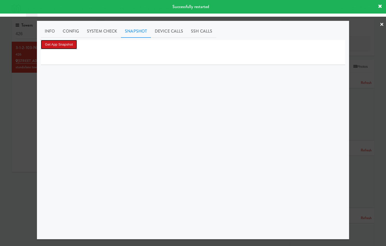
click at [74, 47] on button "Get App Snapshot" at bounding box center [59, 44] width 36 height 9
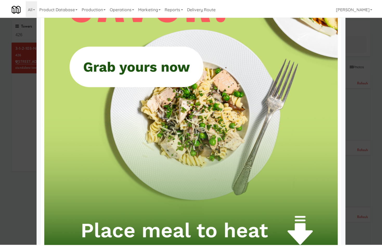
scroll to position [343, 0]
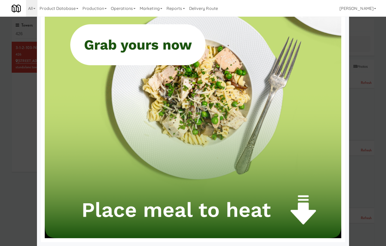
click at [29, 201] on div at bounding box center [193, 123] width 386 height 246
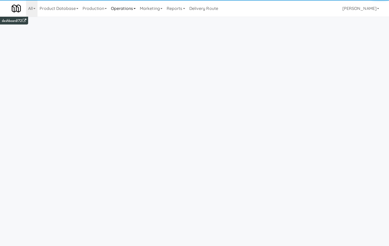
click at [124, 10] on link "Operations" at bounding box center [123, 8] width 29 height 17
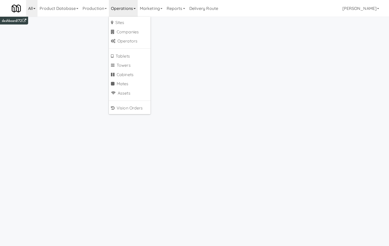
click at [30, 11] on link "All" at bounding box center [31, 8] width 11 height 17
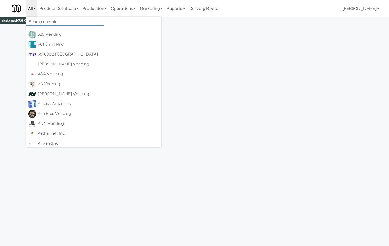
click at [41, 20] on input "text" at bounding box center [65, 22] width 78 height 8
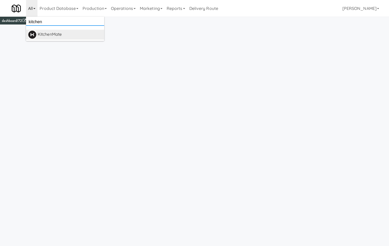
type input "kitchen"
click at [49, 31] on div "KitchenMate" at bounding box center [70, 34] width 64 height 8
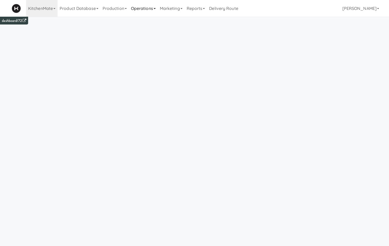
click at [150, 9] on link "Operations" at bounding box center [143, 8] width 29 height 17
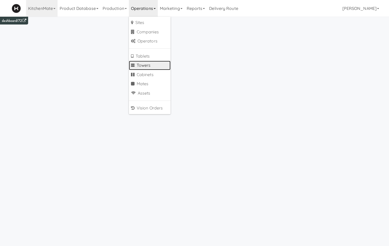
click at [150, 64] on link "Towers" at bounding box center [150, 65] width 42 height 9
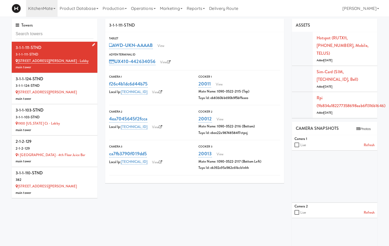
click at [72, 52] on div "3-1-1-111-STND" at bounding box center [55, 54] width 78 height 7
click at [163, 48] on link "View" at bounding box center [161, 46] width 12 height 8
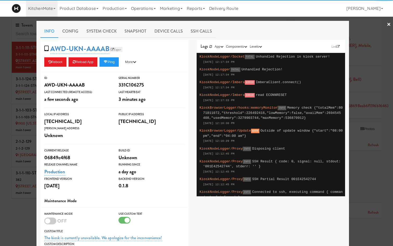
click at [112, 49] on link "Esper" at bounding box center [115, 49] width 13 height 5
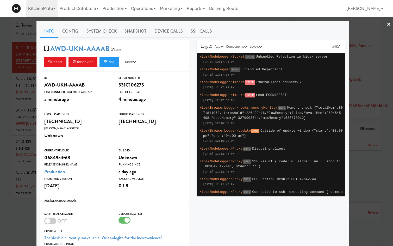
click at [5, 80] on div at bounding box center [196, 123] width 393 height 246
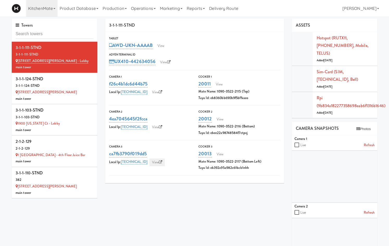
drag, startPoint x: 142, startPoint y: 210, endPoint x: 146, endPoint y: 166, distance: 44.1
click at [141, 207] on div "3-1-1-111-STND Tablet AWD-UKN-AAAAB View Adyen Terminal Id UX410-442634056 View…" at bounding box center [241, 180] width 280 height 323
click at [166, 46] on link "View" at bounding box center [161, 46] width 12 height 8
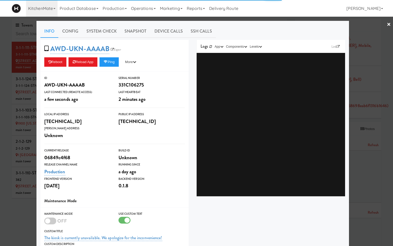
click at [16, 215] on div at bounding box center [196, 123] width 393 height 246
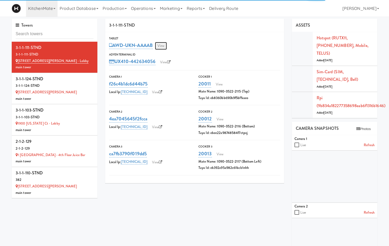
click at [162, 47] on link "View" at bounding box center [161, 46] width 12 height 8
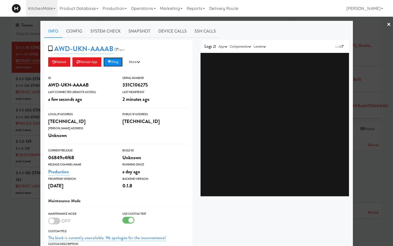
click at [115, 62] on button "Ping" at bounding box center [112, 61] width 19 height 9
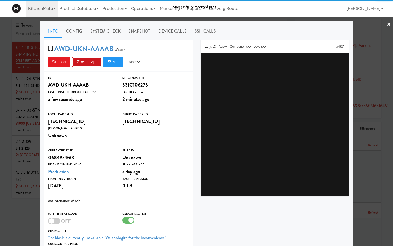
click at [86, 61] on button "Reload App" at bounding box center [86, 61] width 29 height 9
click at [73, 31] on link "Config" at bounding box center [74, 31] width 24 height 13
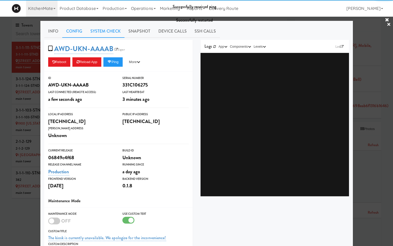
click at [100, 31] on link "System Check" at bounding box center [105, 31] width 38 height 13
click at [18, 218] on div at bounding box center [196, 123] width 393 height 246
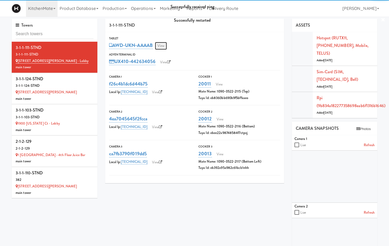
click at [164, 46] on link "View" at bounding box center [161, 46] width 12 height 8
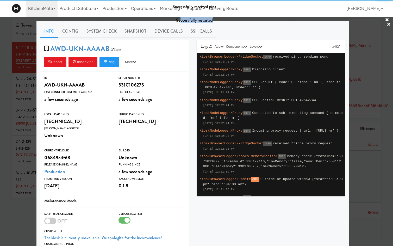
drag, startPoint x: 181, startPoint y: 20, endPoint x: 218, endPoint y: 17, distance: 37.6
click at [218, 17] on div "Successfully restarted" at bounding box center [196, 21] width 393 height 14
click at [68, 32] on link "Config" at bounding box center [70, 31] width 24 height 13
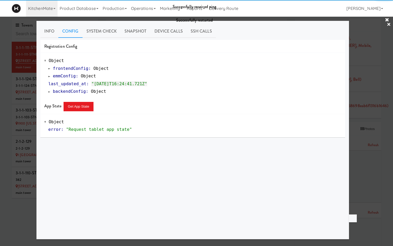
click at [61, 75] on span "emmConfig" at bounding box center [64, 75] width 23 height 5
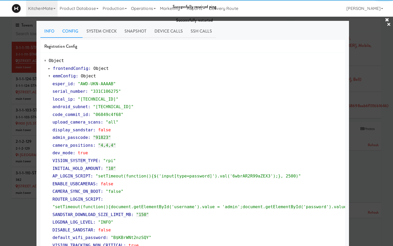
click at [47, 34] on link "Info" at bounding box center [49, 31] width 18 height 13
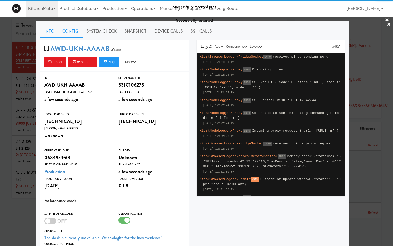
click at [76, 32] on link "Config" at bounding box center [70, 31] width 24 height 13
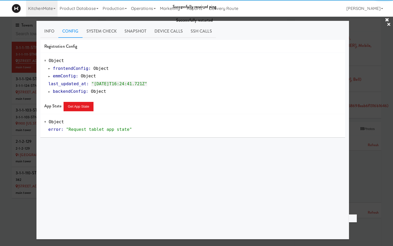
click at [49, 76] on span at bounding box center [49, 76] width 2 height 4
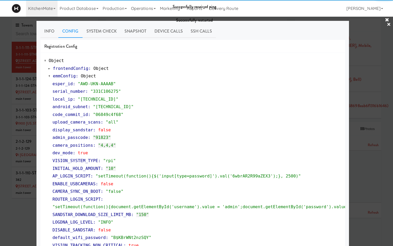
click at [49, 77] on span at bounding box center [49, 76] width 2 height 4
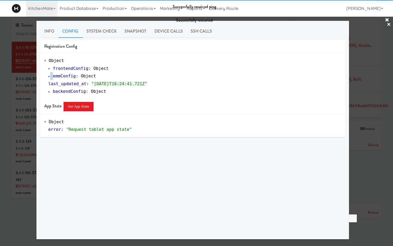
click at [49, 77] on span at bounding box center [49, 76] width 2 height 4
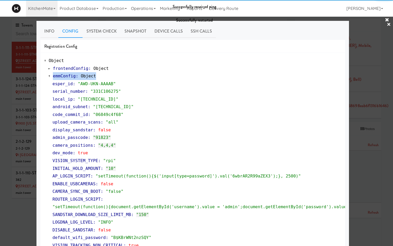
drag, startPoint x: 51, startPoint y: 75, endPoint x: 92, endPoint y: 78, distance: 41.4
click at [92, 78] on div "emmConfig : Object esper_id : "AWD-UKN-AAAAB" serial_number : "331C106275" loca…" at bounding box center [194, 206] width 293 height 269
copy link "emmConfig : Object"
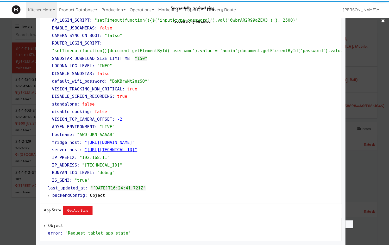
scroll to position [96, 0]
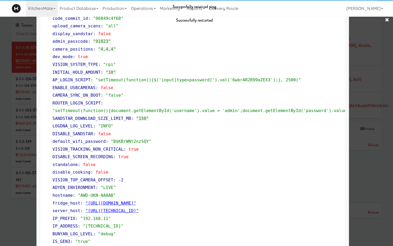
click at [14, 222] on div at bounding box center [196, 123] width 393 height 246
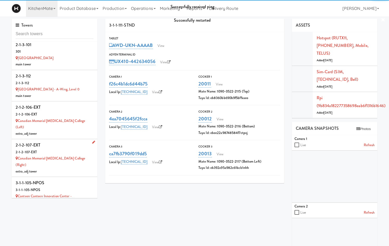
scroll to position [850, 0]
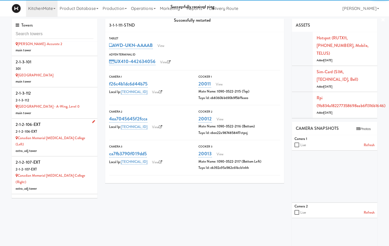
drag, startPoint x: 60, startPoint y: 107, endPoint x: 62, endPoint y: 110, distance: 3.5
click at [60, 121] on div "2-1-2-106-EXT" at bounding box center [55, 125] width 78 height 8
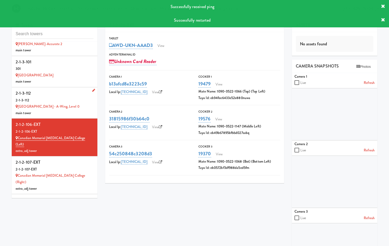
click at [56, 110] on div "main tower" at bounding box center [55, 113] width 78 height 7
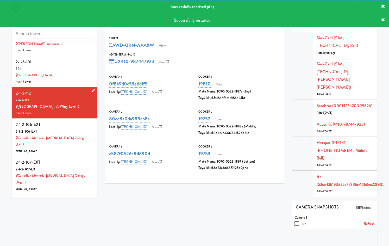
drag, startPoint x: 59, startPoint y: 73, endPoint x: 67, endPoint y: 72, distance: 8.0
click at [59, 89] on div "2-1-3-112" at bounding box center [55, 93] width 78 height 8
click at [170, 47] on div "AWD-UKN-AAAXW View" at bounding box center [194, 45] width 171 height 9
click at [161, 48] on link "View" at bounding box center [162, 46] width 12 height 8
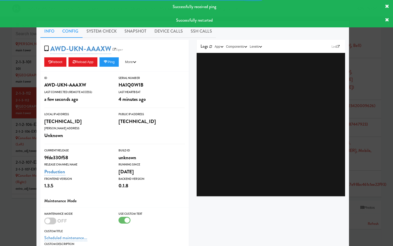
click at [71, 34] on link "Config" at bounding box center [70, 31] width 24 height 13
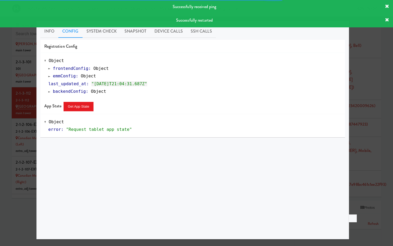
click at [50, 75] on span at bounding box center [49, 76] width 2 height 4
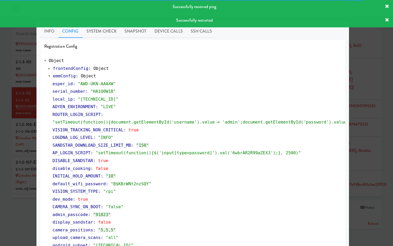
click at [19, 109] on div at bounding box center [196, 123] width 393 height 246
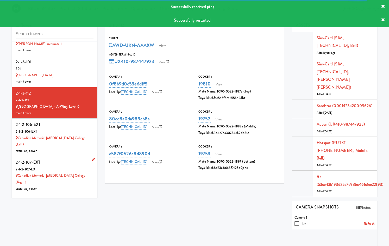
click at [65, 158] on div "2-1-2-107-EXT" at bounding box center [55, 162] width 78 height 8
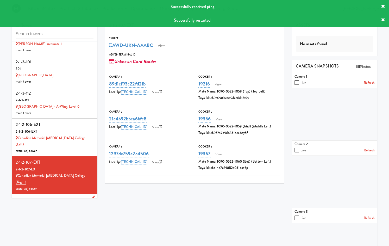
click at [52, 204] on div "3-1-1-105-NPOS" at bounding box center [55, 207] width 78 height 7
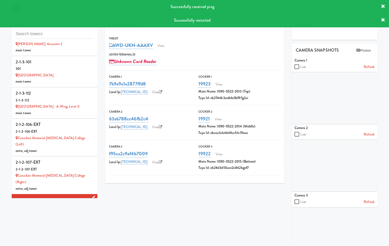
scroll to position [972, 0]
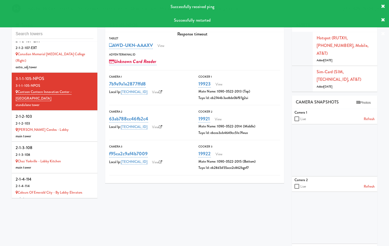
click at [382, 5] on icon at bounding box center [383, 6] width 4 height 4
click at [384, 3] on div "Successfully received ping" at bounding box center [194, 7] width 389 height 14
click at [384, 5] on icon at bounding box center [383, 6] width 4 height 4
click at [382, 19] on icon at bounding box center [383, 20] width 4 height 4
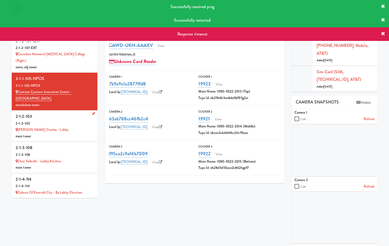
click at [80, 127] on div "Charlie West Condos - Lobby" at bounding box center [55, 130] width 78 height 7
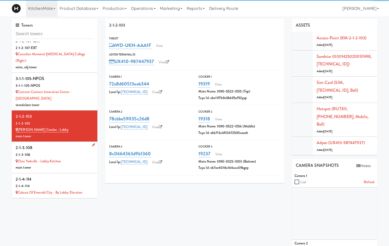
click at [70, 164] on div "main tower" at bounding box center [55, 167] width 78 height 7
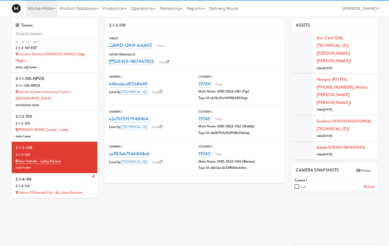
click at [53, 175] on div "2-1-4-114" at bounding box center [55, 179] width 78 height 8
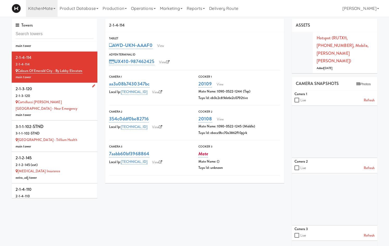
scroll to position [1033, 0]
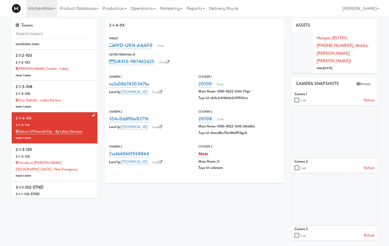
drag, startPoint x: 53, startPoint y: 113, endPoint x: 91, endPoint y: 81, distance: 49.9
click at [53, 146] on div "2-1-3-120" at bounding box center [55, 150] width 78 height 8
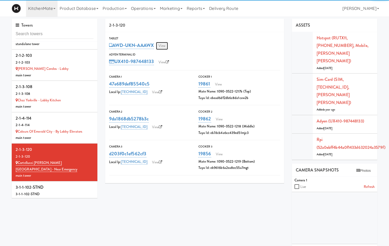
click at [163, 44] on link "View" at bounding box center [162, 46] width 12 height 8
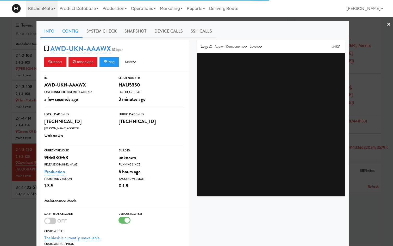
click at [71, 31] on link "Config" at bounding box center [70, 31] width 24 height 13
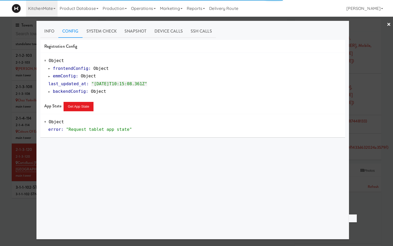
click at [57, 77] on span "emmConfig" at bounding box center [64, 75] width 23 height 5
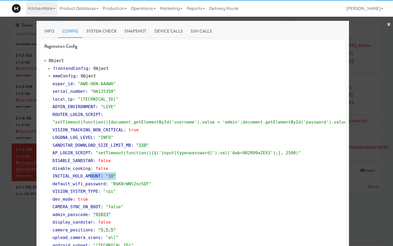
click at [122, 179] on div "INITIAL_HOLD_AMOUNT : "10"" at bounding box center [197, 176] width 288 height 8
click at [24, 221] on div at bounding box center [196, 123] width 393 height 246
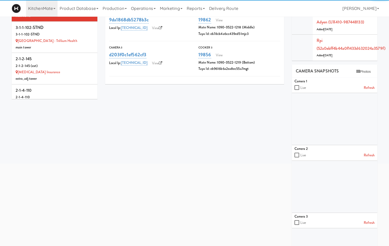
scroll to position [122, 0]
